Goal: Navigation & Orientation: Find specific page/section

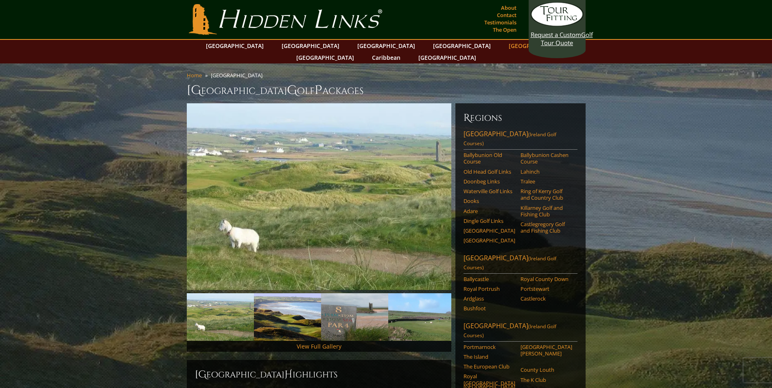
click at [505, 44] on link "[GEOGRAPHIC_DATA]" at bounding box center [538, 46] width 66 height 12
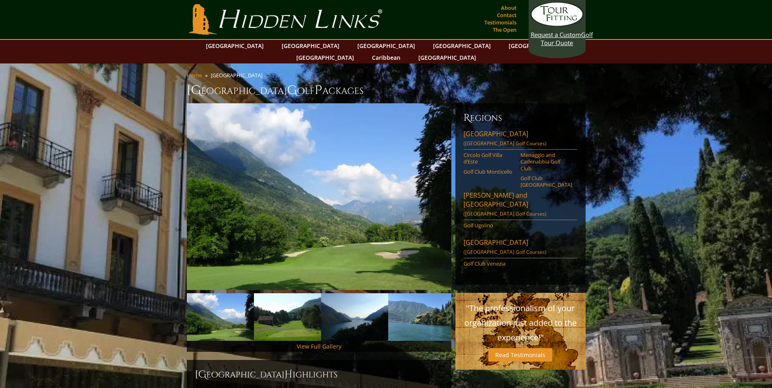
click at [411, 314] on img at bounding box center [421, 317] width 67 height 48
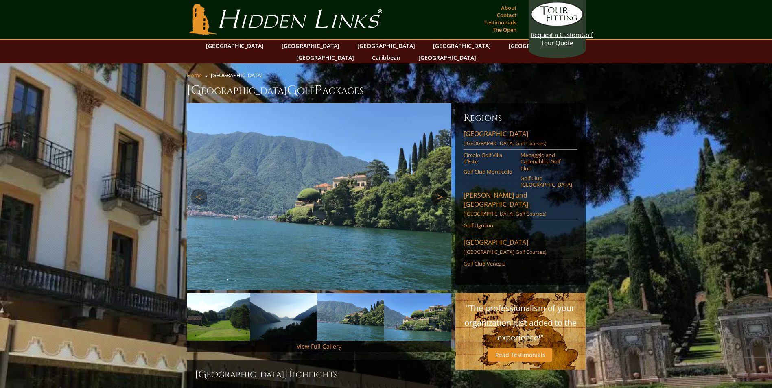
click at [437, 189] on link "Next" at bounding box center [439, 197] width 16 height 16
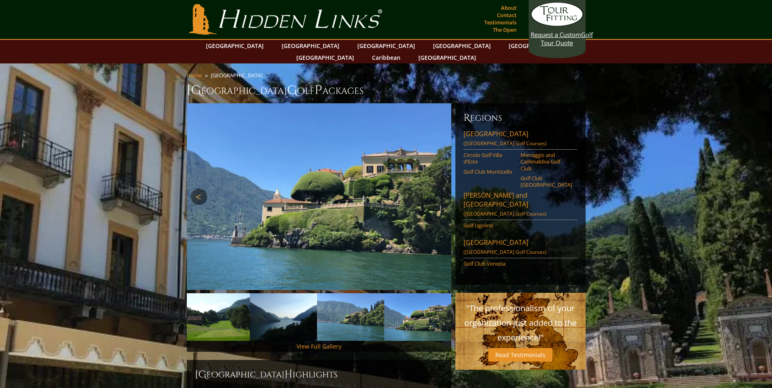
click at [199, 189] on link "Previous" at bounding box center [199, 197] width 16 height 16
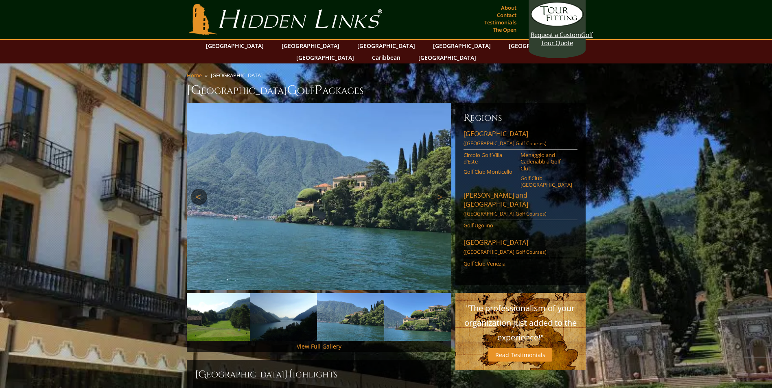
click at [201, 189] on link "Previous" at bounding box center [199, 197] width 16 height 16
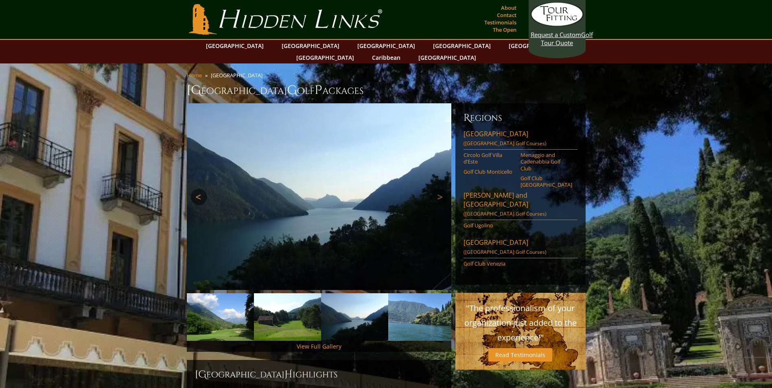
click at [201, 189] on link "Previous" at bounding box center [199, 197] width 16 height 16
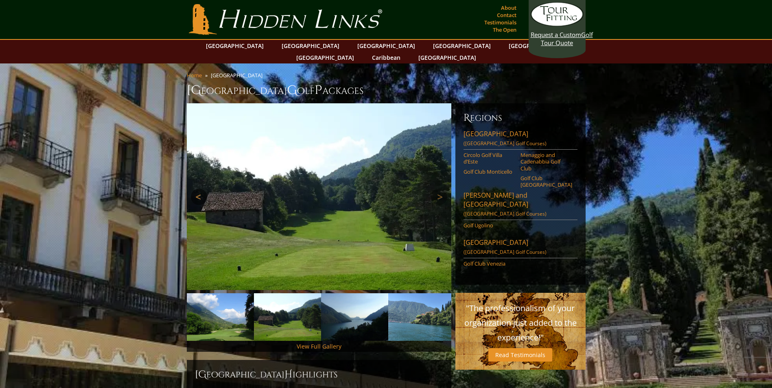
click at [201, 189] on link "Previous" at bounding box center [199, 197] width 16 height 16
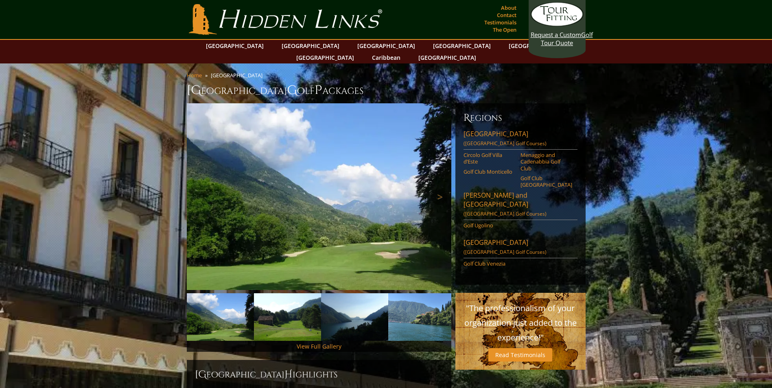
click at [201, 189] on link "Previous" at bounding box center [199, 197] width 16 height 16
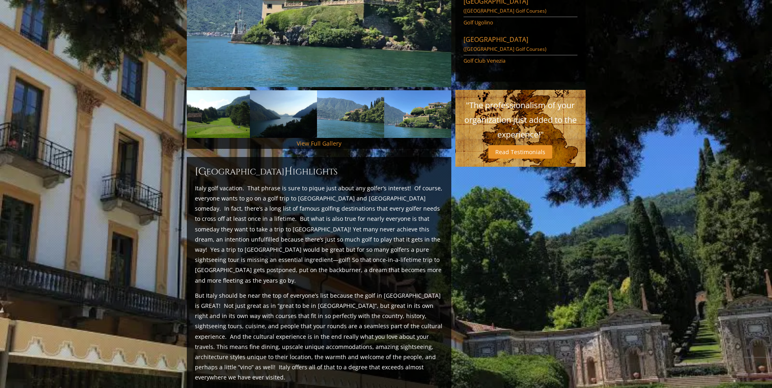
scroll to position [203, 0]
